Goal: Navigation & Orientation: Find specific page/section

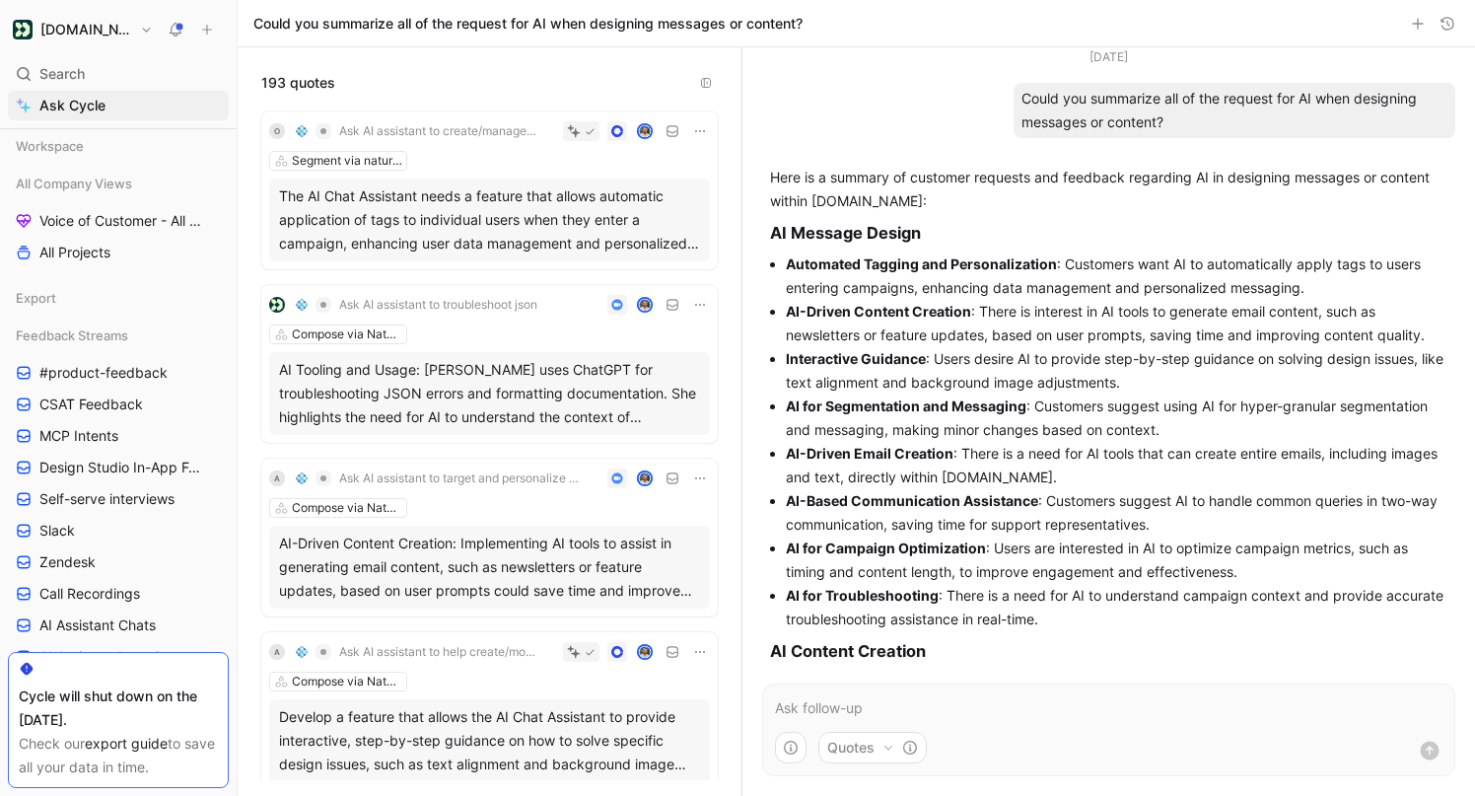
scroll to position [918, 0]
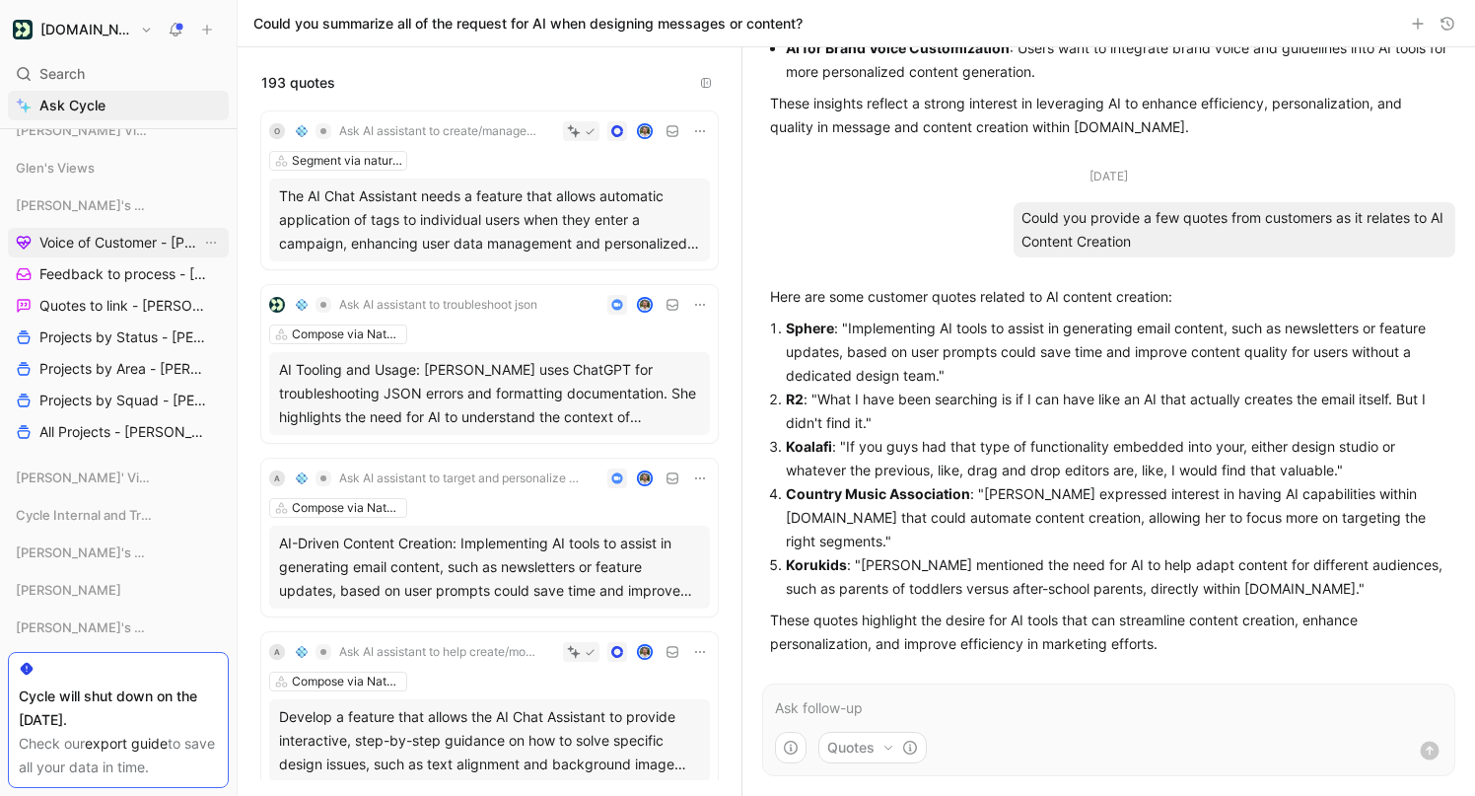
click at [138, 248] on span "Voice of Customer - [PERSON_NAME]" at bounding box center [120, 243] width 162 height 20
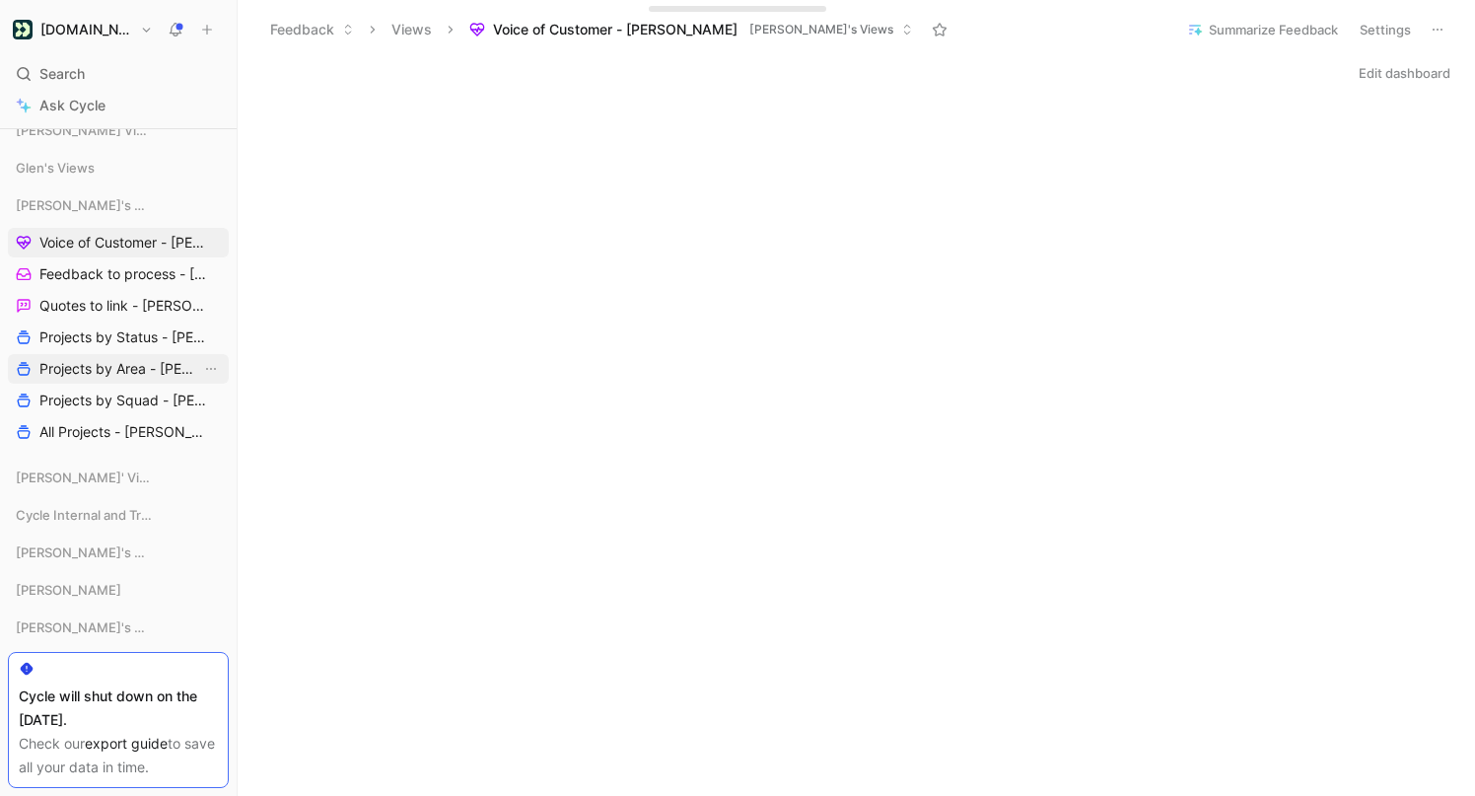
click at [104, 365] on span "Projects by Area - [PERSON_NAME]" at bounding box center [120, 369] width 162 height 20
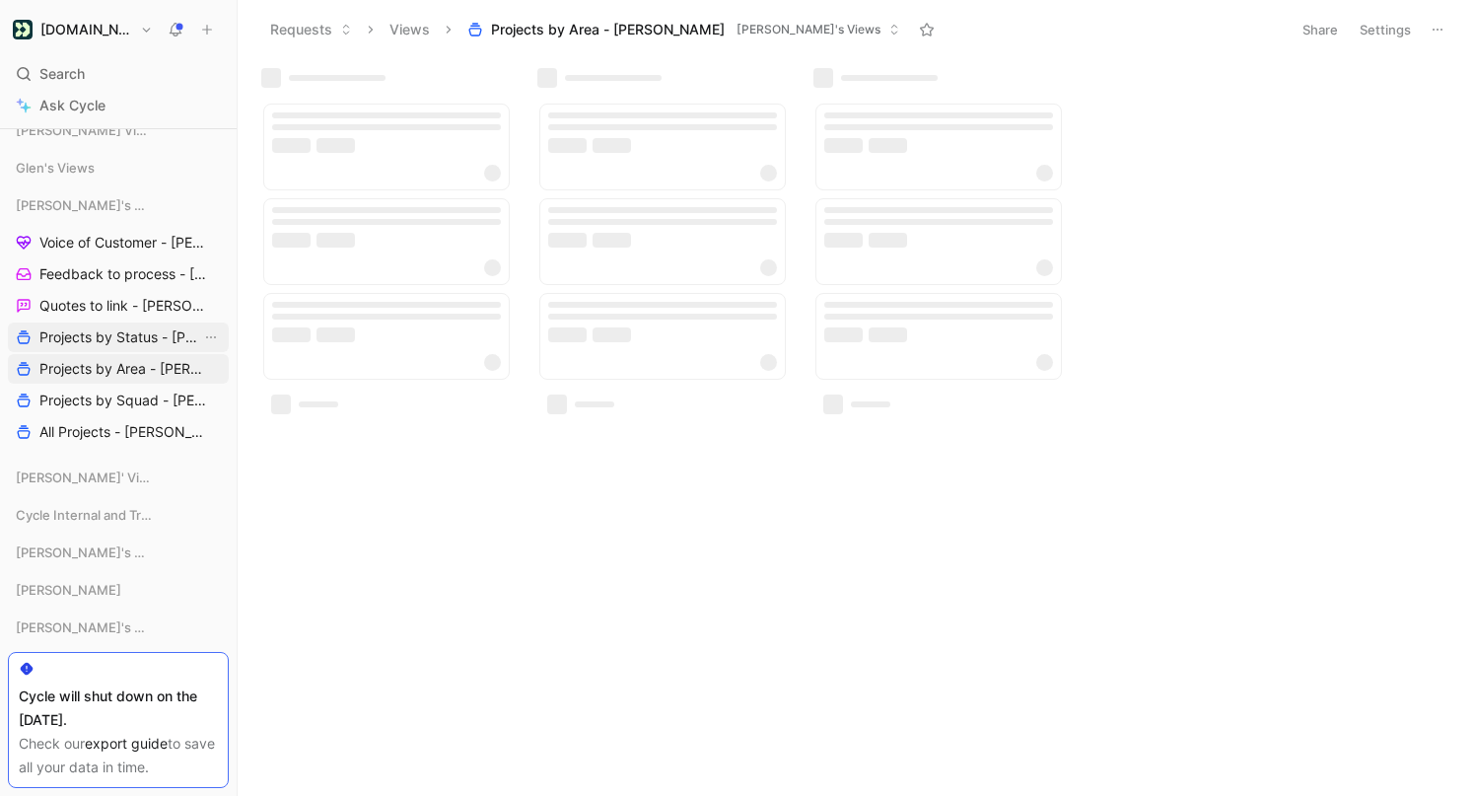
click at [116, 331] on span "Projects by Status - [PERSON_NAME]" at bounding box center [120, 337] width 162 height 20
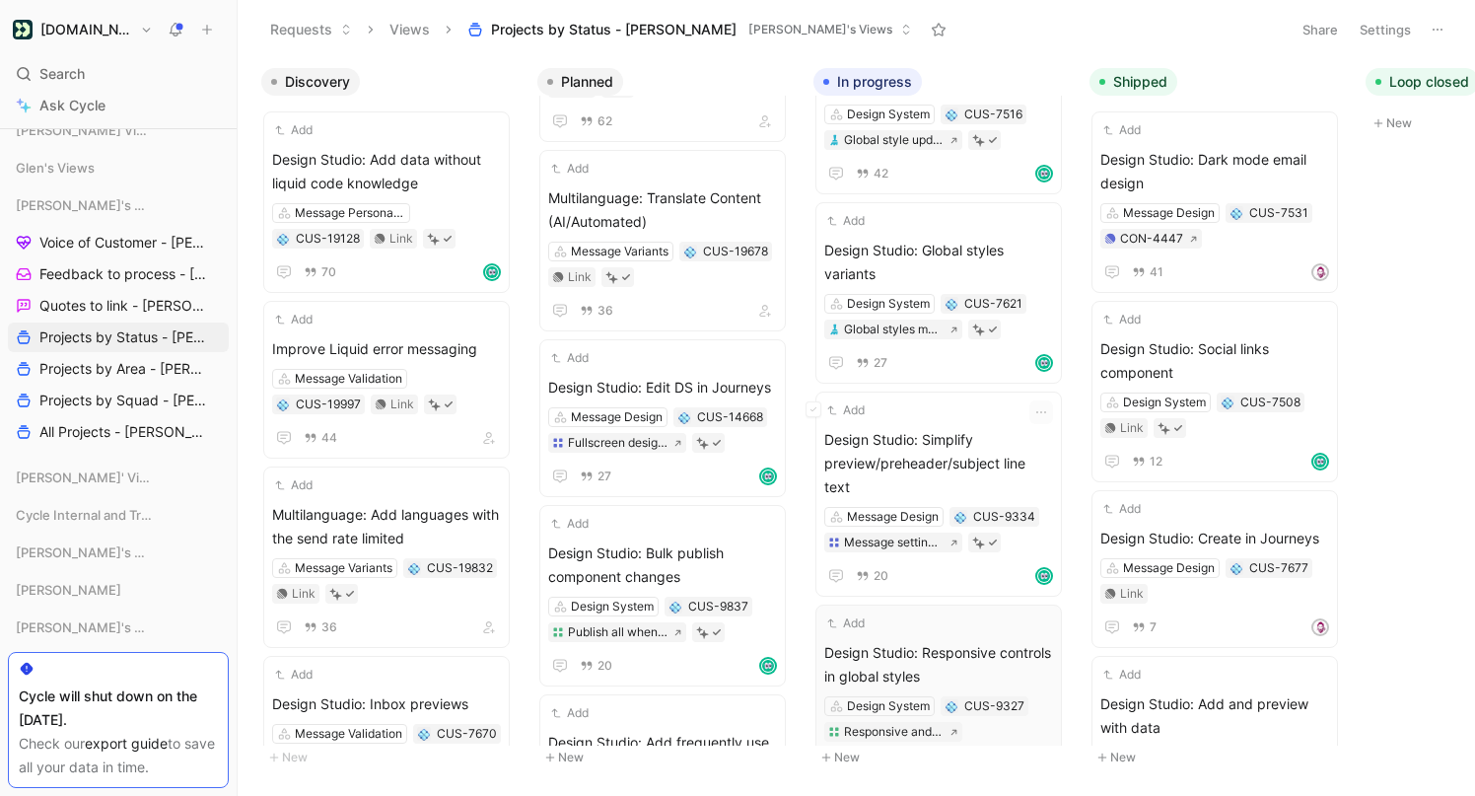
scroll to position [0, 260]
